Goal: Navigation & Orientation: Find specific page/section

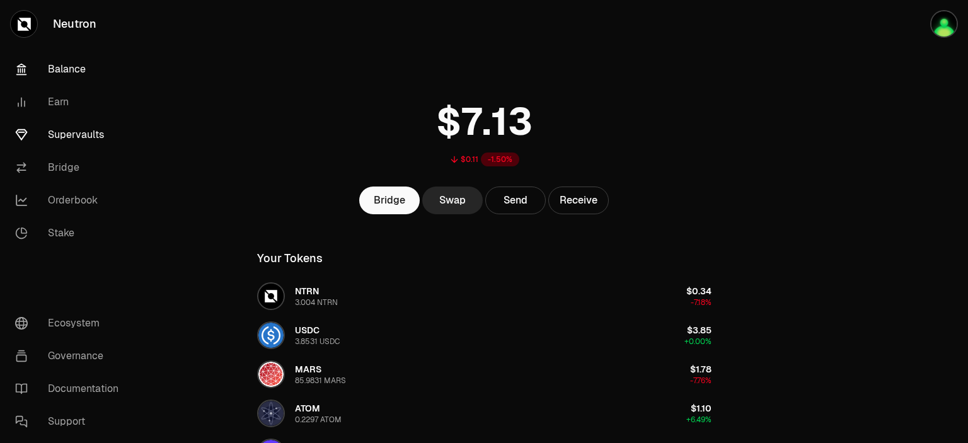
click at [75, 134] on link "Supervaults" at bounding box center [70, 134] width 131 height 33
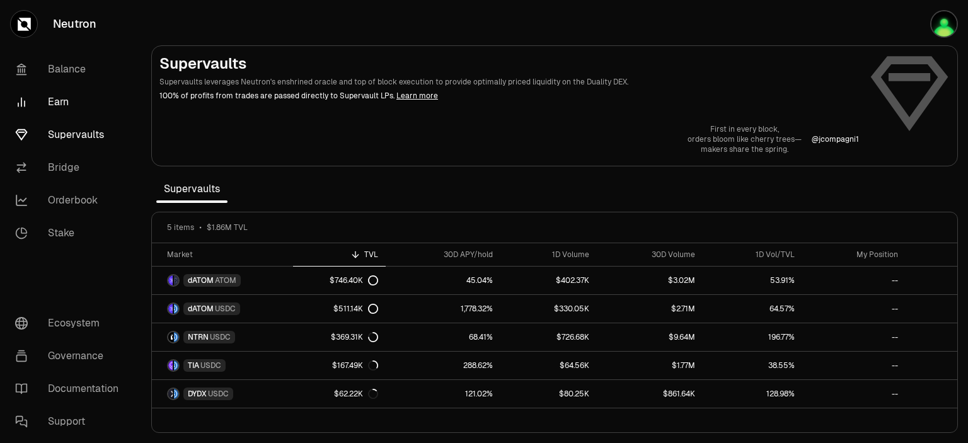
click at [61, 101] on link "Earn" at bounding box center [70, 102] width 131 height 33
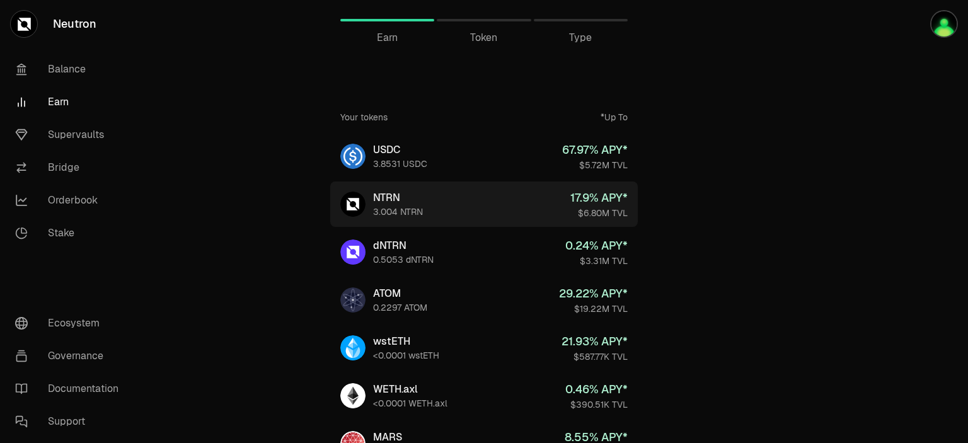
click at [393, 202] on div "NTRN" at bounding box center [398, 197] width 50 height 15
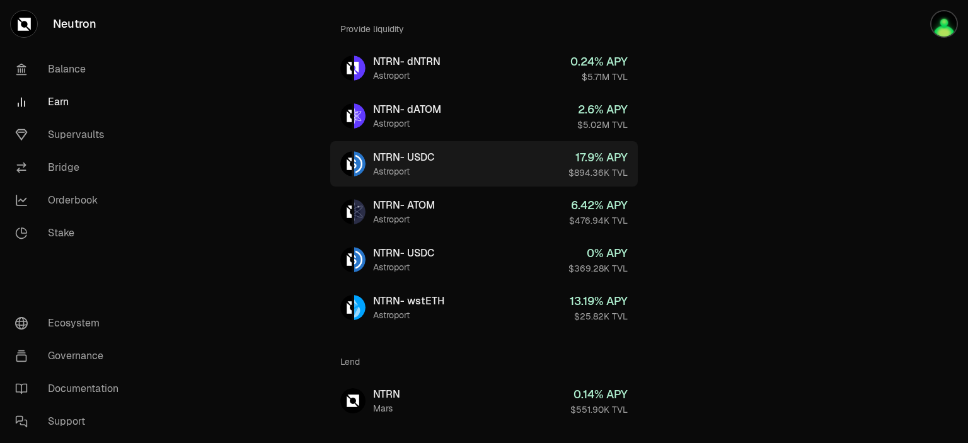
scroll to position [156, 0]
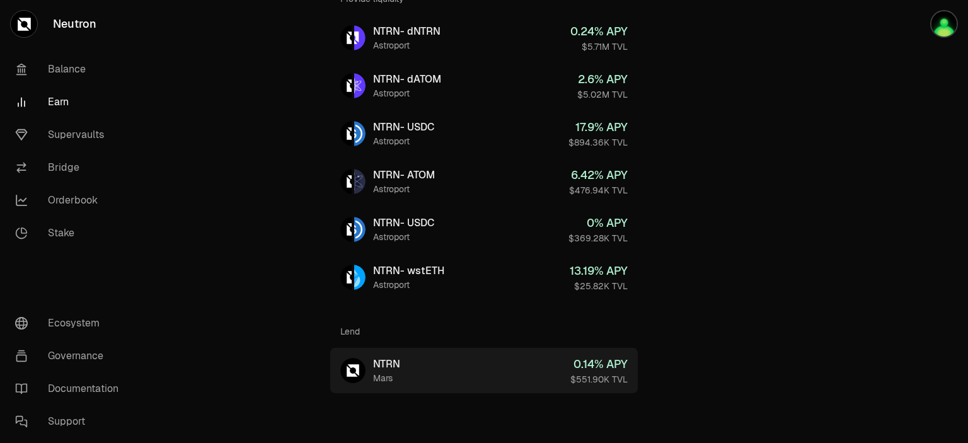
click at [395, 368] on div "NTRN" at bounding box center [386, 364] width 27 height 15
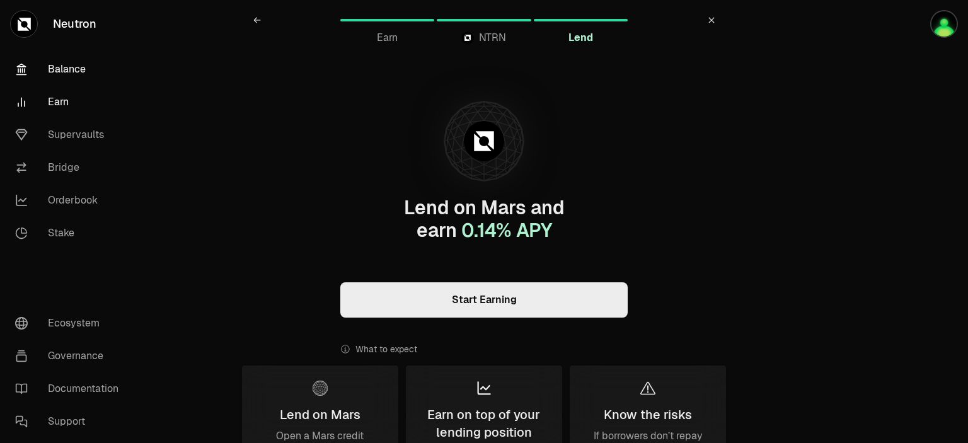
click at [63, 62] on link "Balance" at bounding box center [70, 69] width 131 height 33
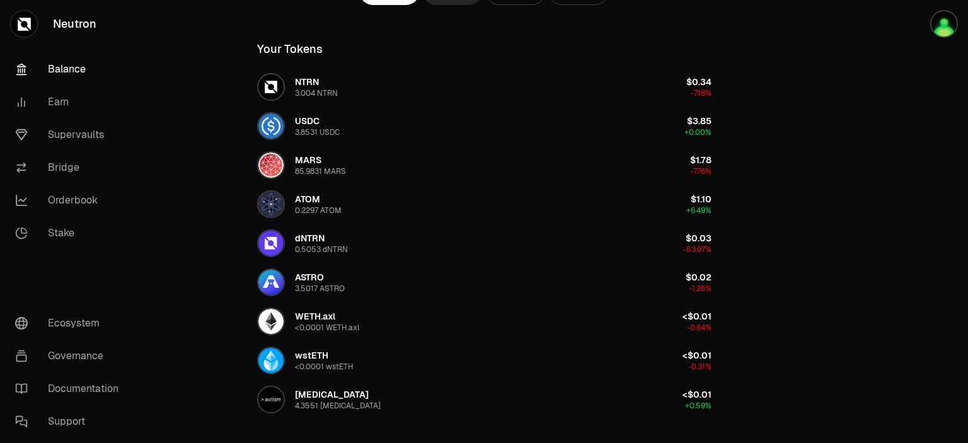
scroll to position [146, 0]
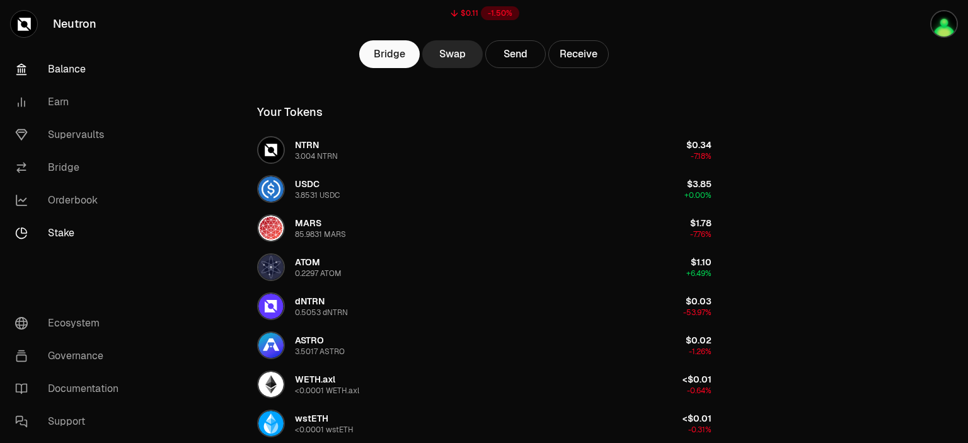
click at [65, 230] on link "Stake" at bounding box center [70, 233] width 131 height 33
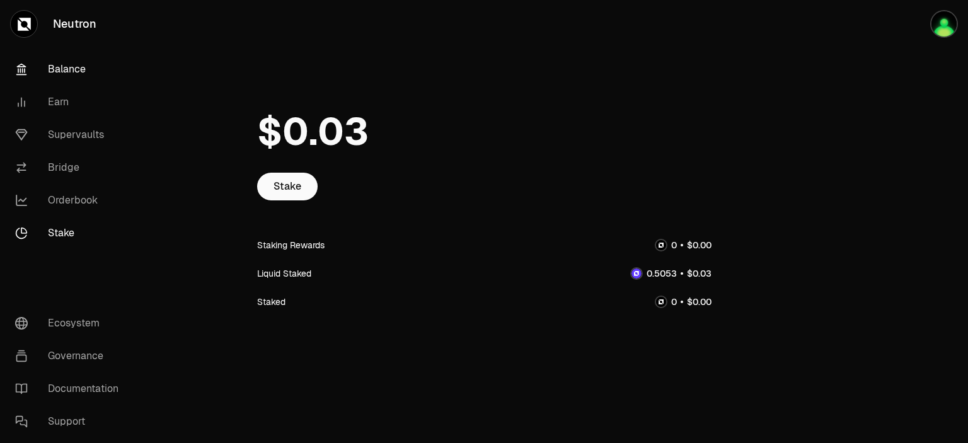
click at [59, 69] on link "Balance" at bounding box center [70, 69] width 131 height 33
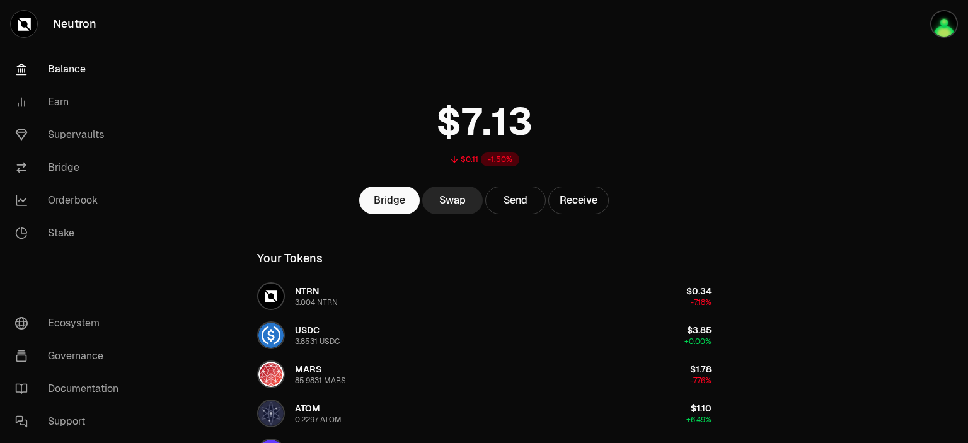
drag, startPoint x: 941, startPoint y: 0, endPoint x: 875, endPoint y: 192, distance: 202.7
click at [875, 192] on div at bounding box center [897, 421] width 141 height 842
click at [943, 21] on img "button" at bounding box center [943, 23] width 25 height 25
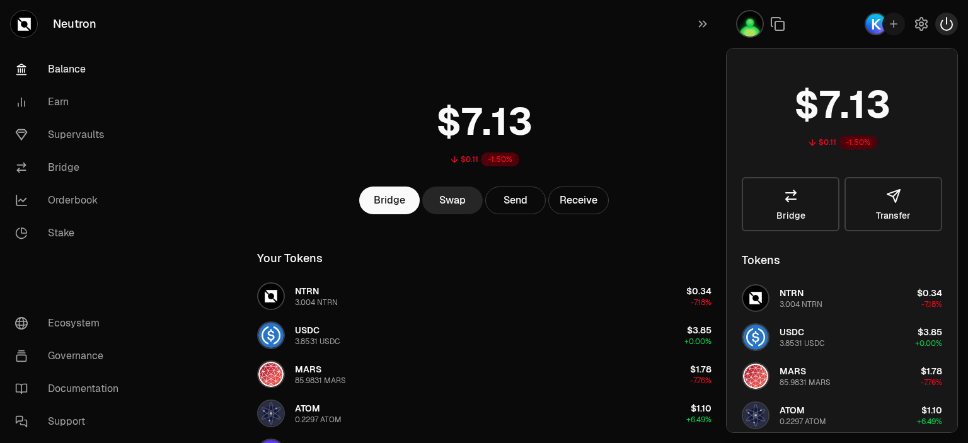
click at [943, 25] on icon "button" at bounding box center [946, 23] width 15 height 15
